Goal: Navigation & Orientation: Find specific page/section

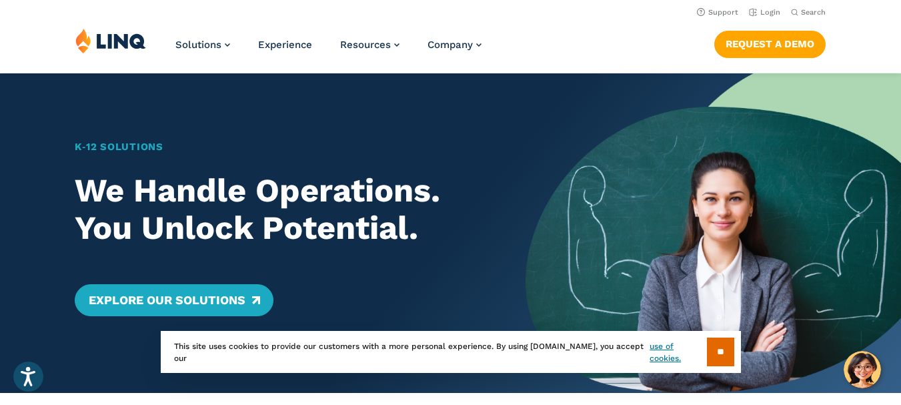
drag, startPoint x: 897, startPoint y: 43, endPoint x: 895, endPoint y: 54, distance: 11.6
click at [895, 54] on div "Solutions Nutrition Overview NEW School Nutrition Suite School Nutrition State …" at bounding box center [450, 50] width 901 height 44
click at [776, 7] on li "Login" at bounding box center [764, 11] width 31 height 15
click at [772, 15] on link "Login" at bounding box center [764, 12] width 31 height 9
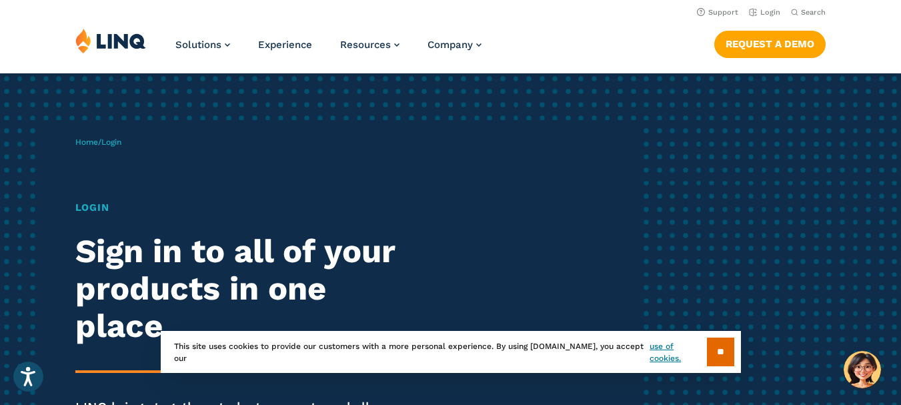
click at [105, 207] on h1 "Login" at bounding box center [249, 207] width 348 height 15
click at [116, 161] on div "Home / Login Login Sign in to all of your products in one place. LINQ brings to…" at bounding box center [356, 304] width 563 height 369
click at [116, 140] on span "Login" at bounding box center [111, 141] width 20 height 9
click at [721, 344] on input "**" at bounding box center [720, 352] width 27 height 29
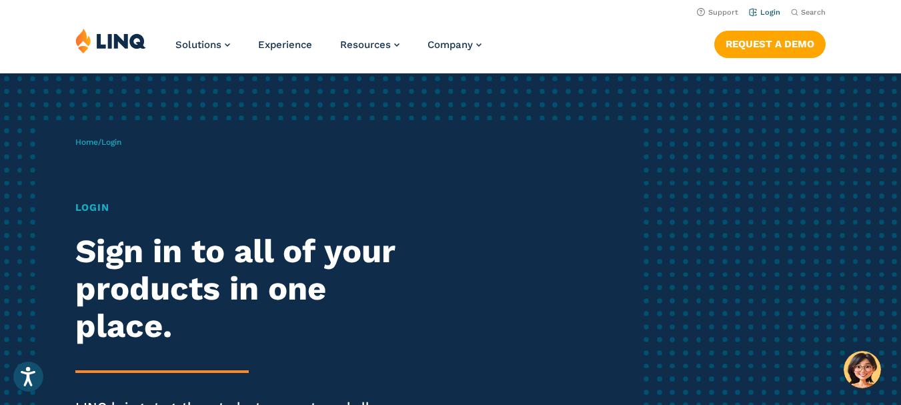
click at [772, 14] on link "Login" at bounding box center [764, 12] width 31 height 9
